Goal: Obtain resource: Obtain resource

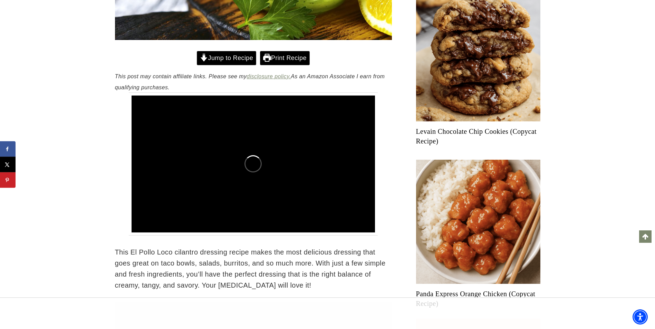
click at [272, 65] on link "Print Recipe" at bounding box center [285, 58] width 50 height 14
